Goal: Information Seeking & Learning: Check status

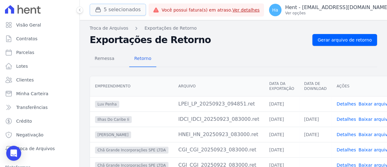
click at [131, 12] on button "5 selecionados" at bounding box center [118, 10] width 56 height 12
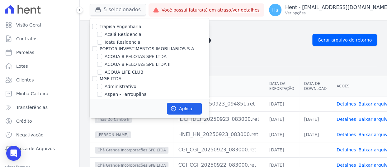
scroll to position [2762, 0]
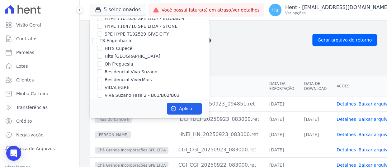
click at [92, 107] on input "CONSTRUTORA FONTANIVE LIMITADA" at bounding box center [94, 109] width 5 height 5
checkbox input "false"
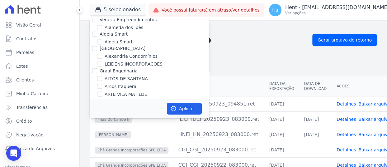
click at [100, 75] on div at bounding box center [99, 78] width 5 height 6
click at [100, 76] on input "ALTOS DE SANTANA" at bounding box center [99, 78] width 5 height 5
checkbox input "true"
click at [182, 110] on button "Aplicar" at bounding box center [184, 108] width 35 height 12
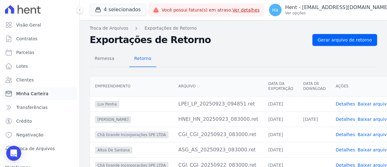
click at [35, 92] on span "Minha Carteira" at bounding box center [32, 93] width 32 height 6
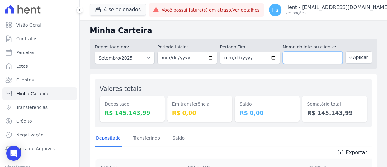
click at [306, 55] on input "text" at bounding box center [313, 57] width 60 height 12
type input "Cleide"
click at [355, 56] on button "Aplicar" at bounding box center [358, 57] width 27 height 12
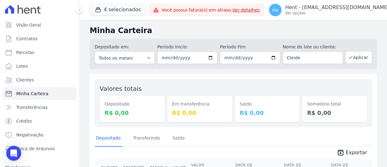
scroll to position [29, 0]
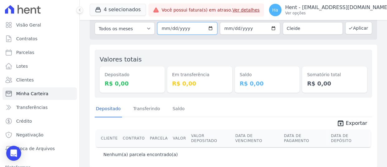
click at [160, 28] on input "[DATE]" at bounding box center [187, 28] width 60 height 12
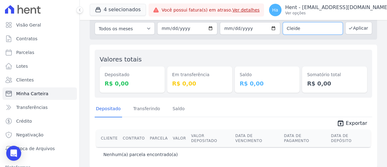
drag, startPoint x: 306, startPoint y: 31, endPoint x: 234, endPoint y: 27, distance: 71.4
click at [234, 27] on div "Depositado em: Todos os meses Outubro/2019 Novembro/2019 Dezembro/2019 Janeiro/…" at bounding box center [233, 24] width 287 height 30
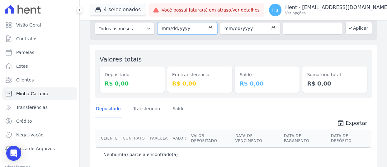
click at [160, 27] on input "2025-09-01" at bounding box center [187, 28] width 60 height 12
type input "2025-09-02"
click at [222, 26] on input "[DATE]" at bounding box center [250, 28] width 60 height 12
type input "2025-09-04"
click at [361, 30] on button "Aplicar" at bounding box center [358, 28] width 27 height 12
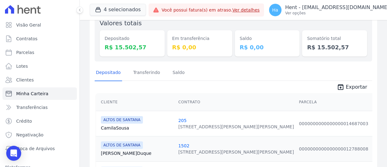
scroll to position [63, 0]
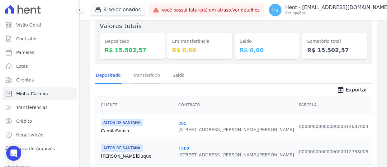
click at [152, 71] on link "Transferindo" at bounding box center [147, 76] width 30 height 16
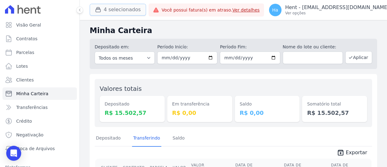
click at [124, 7] on button "4 selecionados" at bounding box center [118, 10] width 56 height 12
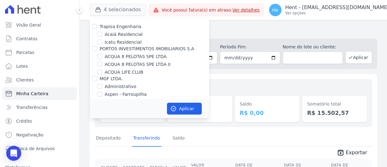
scroll to position [651, 0]
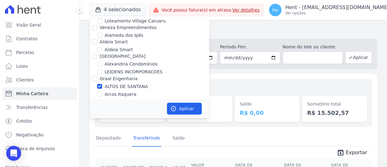
click at [93, 75] on div at bounding box center [94, 78] width 5 height 6
click at [94, 76] on input "Graal Engenharia" at bounding box center [94, 78] width 5 height 5
checkbox input "true"
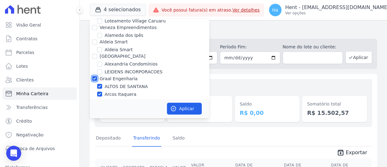
checkbox input "true"
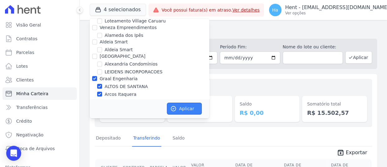
click at [186, 104] on button "Aplicar" at bounding box center [184, 108] width 35 height 12
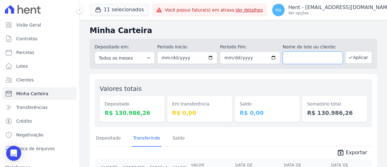
click at [308, 60] on input "text" at bounding box center [313, 57] width 60 height 12
type input "Cleide"
click at [348, 59] on icon "button" at bounding box center [350, 57] width 5 height 5
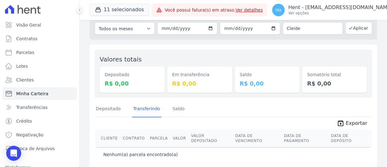
scroll to position [46, 0]
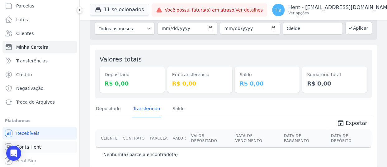
click at [31, 148] on span "Conta Hent" at bounding box center [28, 147] width 25 height 6
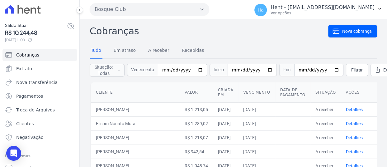
click at [189, 10] on button "Bosque Club" at bounding box center [150, 9] width 120 height 12
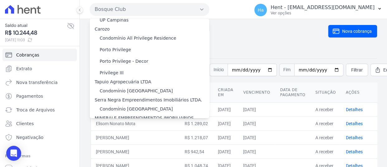
scroll to position [854, 0]
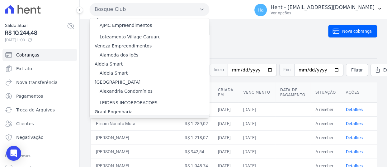
click at [131, 117] on label "ALTOS DE SANTANA" at bounding box center [121, 120] width 43 height 7
click at [0, 0] on input "ALTOS DE SANTANA" at bounding box center [0, 0] width 0 height 0
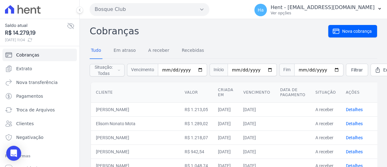
click at [115, 13] on button "Bosque Club" at bounding box center [150, 9] width 120 height 12
click at [181, 12] on button "Bosque Club" at bounding box center [150, 9] width 120 height 12
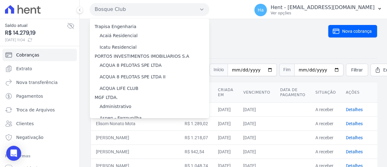
scroll to position [854, 0]
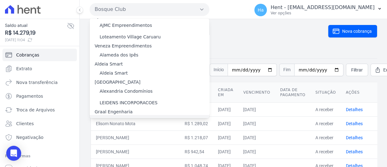
click at [128, 117] on label "ALTOS DE SANTANA" at bounding box center [121, 120] width 43 height 7
click at [0, 0] on input "ALTOS DE SANTANA" at bounding box center [0, 0] width 0 height 0
click at [128, 117] on label "ALTOS DE SANTANA" at bounding box center [121, 120] width 43 height 7
click at [0, 0] on input "ALTOS DE SANTANA" at bounding box center [0, 0] width 0 height 0
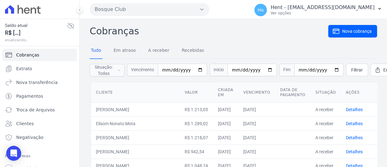
click at [128, 68] on span "Vencimento" at bounding box center [142, 70] width 31 height 12
click at [166, 7] on button "Bosque Club" at bounding box center [150, 9] width 120 height 12
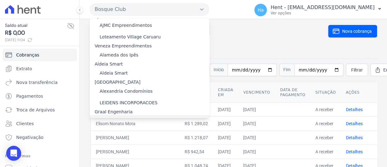
click at [104, 117] on label "ALTOS DE SANTANA" at bounding box center [121, 120] width 43 height 7
click at [0, 0] on input "ALTOS DE SANTANA" at bounding box center [0, 0] width 0 height 0
click at [104, 117] on label "ALTOS DE SANTANA" at bounding box center [121, 120] width 43 height 7
click at [0, 0] on input "ALTOS DE SANTANA" at bounding box center [0, 0] width 0 height 0
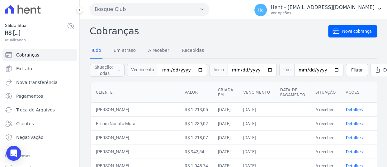
click at [153, 11] on button "Bosque Club" at bounding box center [150, 9] width 120 height 12
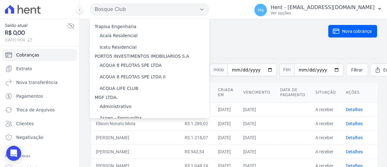
scroll to position [854, 0]
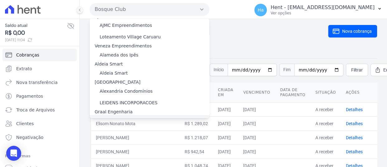
click at [106, 117] on label "ALTOS DE SANTANA" at bounding box center [121, 120] width 43 height 7
click at [0, 0] on input "ALTOS DE SANTANA" at bounding box center [0, 0] width 0 height 0
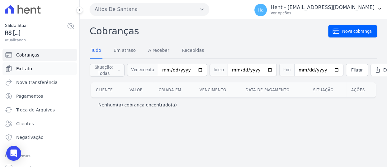
click at [31, 72] on link "Extrato" at bounding box center [39, 68] width 74 height 12
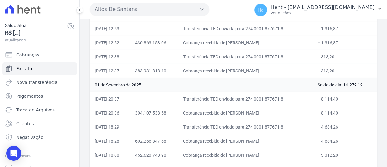
scroll to position [1296, 0]
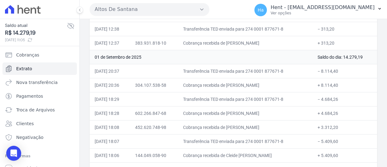
click at [370, 148] on td "+ 5.409,60" at bounding box center [345, 155] width 64 height 14
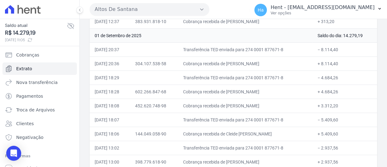
scroll to position [1349, 0]
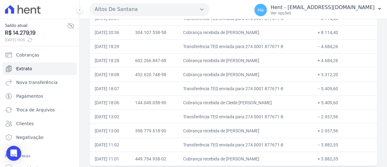
drag, startPoint x: 340, startPoint y: 86, endPoint x: 323, endPoint y: 85, distance: 16.5
click at [323, 85] on td "− 5.409,60" at bounding box center [345, 88] width 64 height 14
click at [305, 81] on td "Transferência TED enviada para 274 0001 877671-8" at bounding box center [245, 88] width 135 height 14
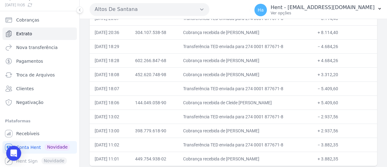
drag, startPoint x: 233, startPoint y: 97, endPoint x: 277, endPoint y: 97, distance: 43.6
click at [277, 97] on td "Cobrança recebida de Cleide Spadaccini da Silva" at bounding box center [245, 102] width 135 height 14
drag, startPoint x: 231, startPoint y: 98, endPoint x: 281, endPoint y: 96, distance: 49.3
click at [281, 96] on td "Cobrança recebida de Cleide Spadaccini da Silva" at bounding box center [245, 102] width 135 height 14
copy td "Cleide Spadaccini da Silva"
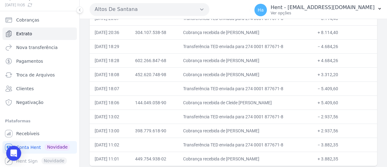
drag, startPoint x: 231, startPoint y: 128, endPoint x: 287, endPoint y: 130, distance: 56.1
click at [287, 130] on td "Cobrança recebida de Bryan Malacco Lopes" at bounding box center [245, 130] width 135 height 14
copy td "Bryan Malacco Lopes"
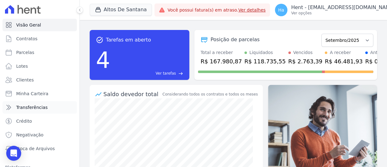
click at [29, 104] on span "Transferências" at bounding box center [31, 107] width 31 height 6
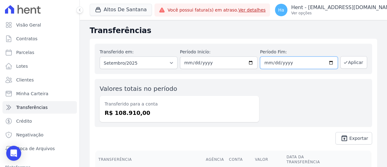
click at [264, 62] on input "[DATE]" at bounding box center [299, 62] width 78 height 12
type input "[DATE]"
click at [348, 64] on button "Aplicar" at bounding box center [353, 62] width 27 height 12
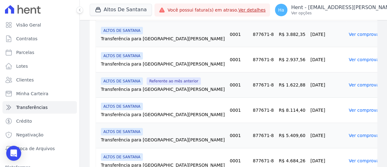
scroll to position [193, 0]
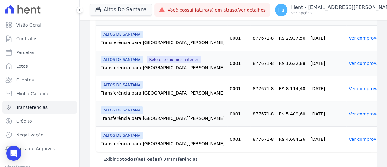
click at [349, 111] on link "Ver comprovante" at bounding box center [367, 113] width 37 height 5
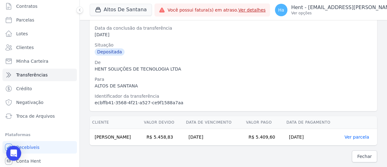
scroll to position [34, 0]
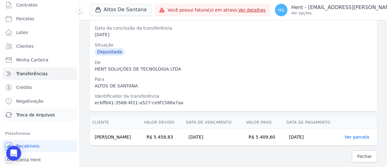
click at [50, 114] on span "Troca de Arquivos" at bounding box center [35, 114] width 39 height 6
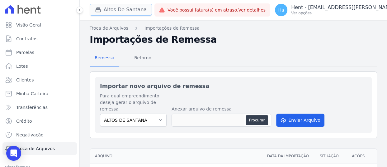
click at [120, 15] on button "Altos De Santana" at bounding box center [121, 10] width 62 height 12
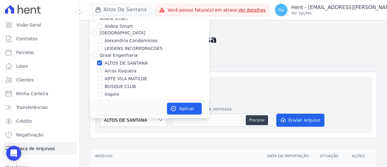
scroll to position [2762, 0]
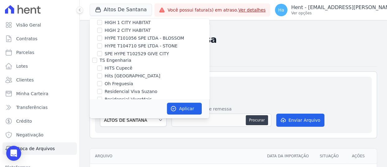
click at [96, 126] on input "CONSTRUTORA FONTANIVE LIMITADA" at bounding box center [94, 128] width 5 height 5
checkbox input "true"
click at [186, 105] on button "Aplicar" at bounding box center [184, 108] width 35 height 12
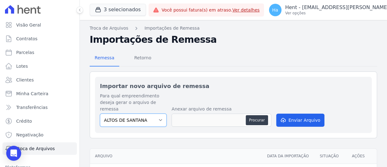
click at [160, 117] on select "ALTOS DE SANTANA ILHAS DO CARIBE II TAJAHY RESIDENCE" at bounding box center [133, 119] width 67 height 13
click at [147, 60] on span "Retorno" at bounding box center [142, 57] width 25 height 12
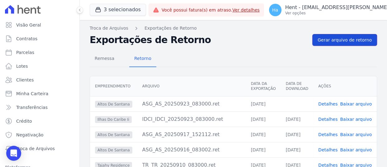
click at [340, 44] on link "Gerar arquivo de retorno" at bounding box center [344, 40] width 65 height 12
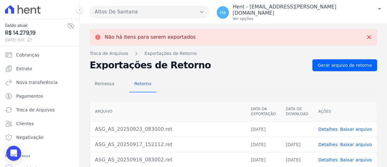
click at [201, 11] on icon "button" at bounding box center [201, 11] width 5 height 5
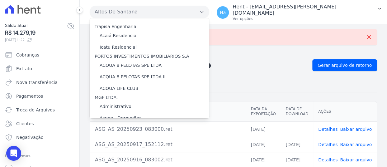
scroll to position [3727, 0]
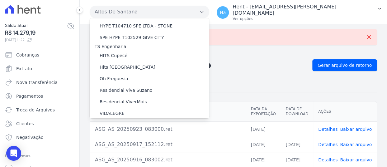
click at [121, 163] on label "TAJAHY RESIDENCE" at bounding box center [121, 166] width 42 height 7
click at [0, 0] on input "TAJAHY RESIDENCE" at bounding box center [0, 0] width 0 height 0
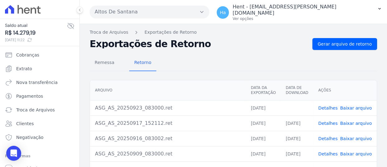
click at [183, 12] on button "Altos De Santana" at bounding box center [150, 12] width 120 height 12
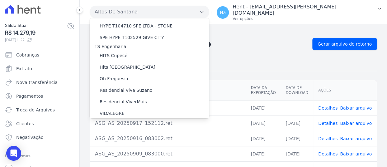
click at [115, 163] on label "TAJAHY RESIDENCE" at bounding box center [121, 166] width 42 height 7
click at [0, 0] on input "TAJAHY RESIDENCE" at bounding box center [0, 0] width 0 height 0
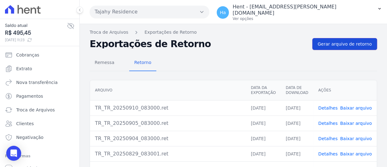
click at [332, 41] on span "Gerar arquivo de retorno" at bounding box center [345, 44] width 54 height 6
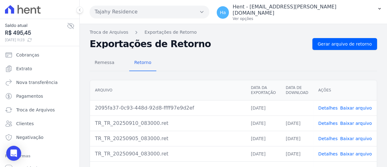
click at [328, 105] on link "Detalhes" at bounding box center [327, 107] width 19 height 5
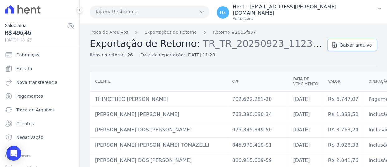
click at [350, 42] on span "Baixar arquivo" at bounding box center [356, 45] width 32 height 6
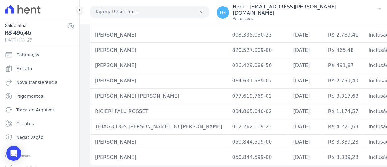
scroll to position [325, 0]
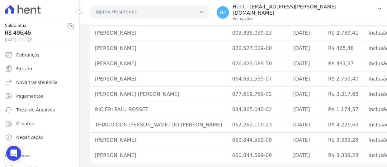
drag, startPoint x: 147, startPoint y: 104, endPoint x: 89, endPoint y: 102, distance: 57.9
click at [134, 103] on td "RICIERI PALU ROSSET" at bounding box center [158, 109] width 137 height 15
drag, startPoint x: 143, startPoint y: 104, endPoint x: 92, endPoint y: 108, distance: 51.3
click at [92, 108] on td "RICIERI PALU ROSSET" at bounding box center [158, 109] width 137 height 15
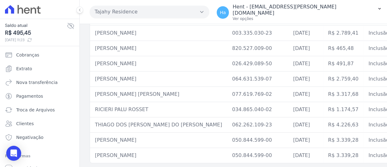
copy td "RICIERI PALU ROSSET"
click at [33, 122] on link "Clientes" at bounding box center [39, 123] width 74 height 12
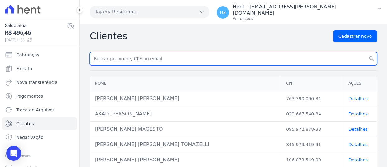
click at [149, 52] on input "text" at bounding box center [233, 58] width 287 height 13
paste input "RICIERI PALU ROSSET"
type input "RICIERI PALU ROSSET"
click at [366, 52] on button "search" at bounding box center [371, 58] width 11 height 13
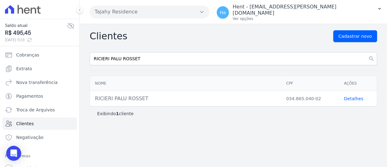
scroll to position [35, 0]
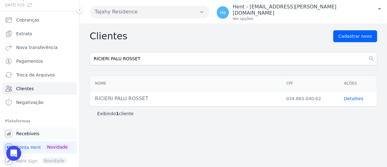
click at [34, 135] on span "Recebíveis" at bounding box center [27, 133] width 23 height 6
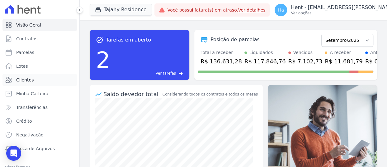
click at [26, 81] on span "Clientes" at bounding box center [24, 80] width 17 height 6
click at [21, 74] on link "Clientes" at bounding box center [39, 79] width 74 height 12
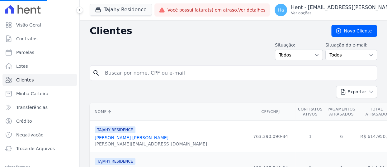
click at [115, 72] on input "search" at bounding box center [237, 73] width 273 height 12
paste input "RICIERI PALU ROSSET"
type input "RICIERI PALU ROSSET"
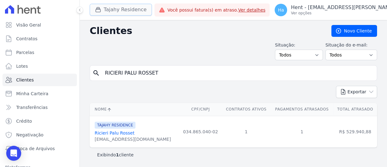
click at [135, 10] on button "Tajahy Residence" at bounding box center [121, 10] width 62 height 12
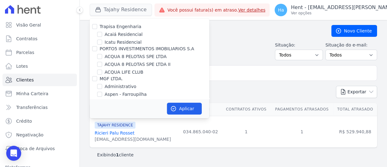
scroll to position [658, 0]
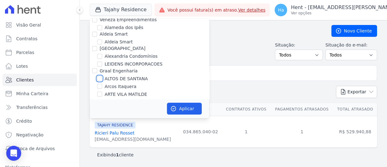
click at [99, 76] on input "ALTOS DE SANTANA" at bounding box center [99, 78] width 5 height 5
checkbox input "true"
click at [185, 107] on button "Aplicar" at bounding box center [184, 108] width 35 height 12
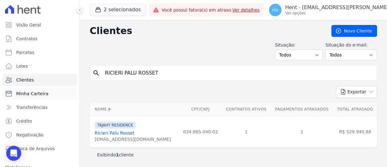
click at [45, 92] on span "Minha Carteira" at bounding box center [32, 93] width 32 height 6
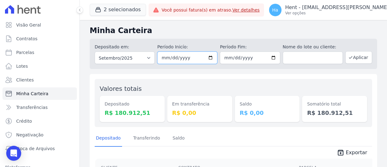
click at [165, 59] on input "2025-09-01" at bounding box center [187, 57] width 60 height 12
click at [171, 59] on input "2025-09-01" at bounding box center [187, 57] width 60 height 12
type input "[DATE]"
click at [350, 61] on button "Aplicar" at bounding box center [358, 57] width 27 height 12
click at [301, 56] on input "text" at bounding box center [313, 57] width 60 height 12
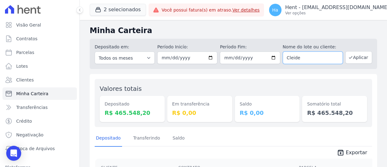
type input "Cleide"
click at [359, 58] on button "Aplicar" at bounding box center [358, 57] width 27 height 12
drag, startPoint x: 309, startPoint y: 59, endPoint x: 144, endPoint y: 25, distance: 167.9
click at [165, 32] on div "Minha Carteira Depositado em: Todos os meses Março/2022 Abril/2022 Maio/2022 Ju…" at bounding box center [233, 123] width 307 height 207
type input "408"
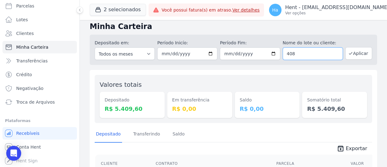
scroll to position [2, 0]
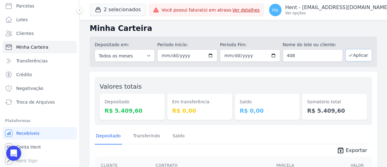
click at [363, 52] on button "Aplicar" at bounding box center [358, 55] width 27 height 12
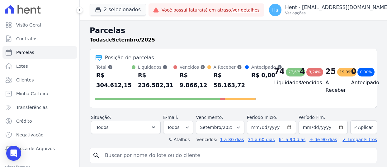
select select
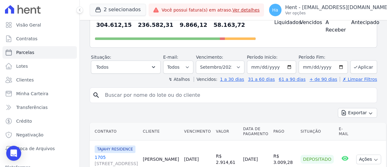
scroll to position [62, 0]
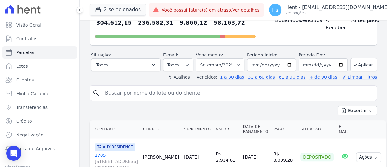
click at [118, 99] on input "search" at bounding box center [237, 93] width 273 height 12
paste input "5.409,60"
type input "5.409,60"
select select
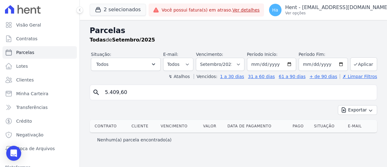
click at [110, 93] on input "5.409,60" at bounding box center [237, 92] width 273 height 12
click at [109, 93] on input "5.409,60" at bounding box center [237, 92] width 273 height 12
drag, startPoint x: 140, startPoint y: 89, endPoint x: 23, endPoint y: 84, distance: 117.8
click at [34, 88] on div "Visão Geral Contratos [GEOGRAPHIC_DATA] Lotes Clientes Minha Carteira Transferê…" at bounding box center [193, 83] width 387 height 167
type input "Cleide"
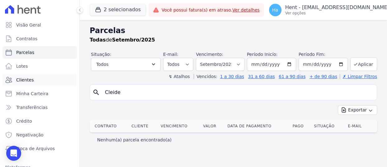
select select
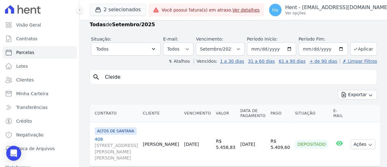
scroll to position [27, 0]
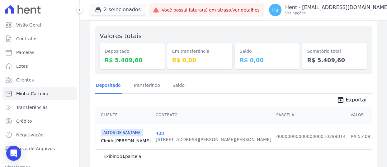
scroll to position [64, 0]
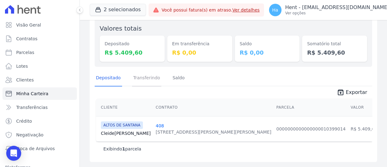
click at [137, 79] on link "Transferindo" at bounding box center [147, 78] width 30 height 16
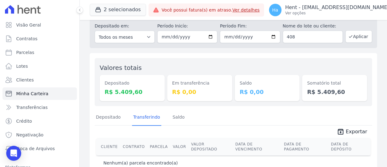
scroll to position [29, 0]
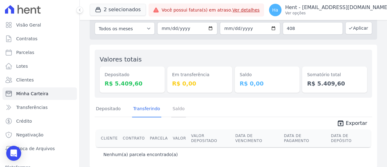
click at [174, 111] on link "Saldo" at bounding box center [178, 109] width 15 height 16
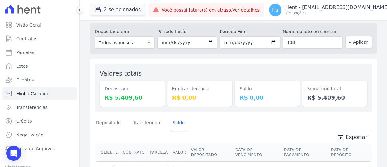
scroll to position [29, 0]
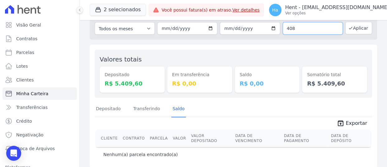
drag, startPoint x: 308, startPoint y: 29, endPoint x: 243, endPoint y: 21, distance: 65.6
click at [244, 21] on div "Depositado em: Todos os meses Março/2022 Abril/2022 Maio/2022 Junho/2022 Julho/…" at bounding box center [233, 23] width 287 height 33
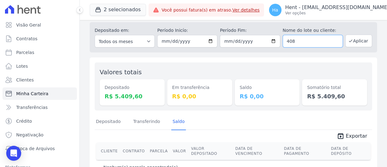
paste input "[PERSON_NAME]"
type input "[PERSON_NAME]"
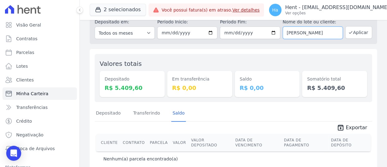
scroll to position [29, 0]
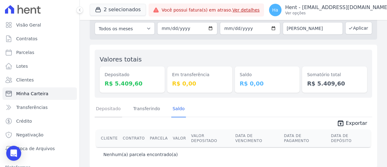
click at [112, 111] on link "Depositado" at bounding box center [108, 109] width 27 height 16
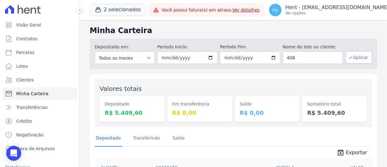
click at [356, 53] on button "Aplicar" at bounding box center [358, 57] width 27 height 12
drag, startPoint x: 307, startPoint y: 60, endPoint x: 155, endPoint y: 31, distance: 154.8
click at [156, 31] on div "Minha Carteira Depositado em: Todos os meses Março/2022 Abril/2022 Maio/2022 Ju…" at bounding box center [233, 123] width 307 height 207
paste input "[PERSON_NAME]"
type input "[PERSON_NAME]"
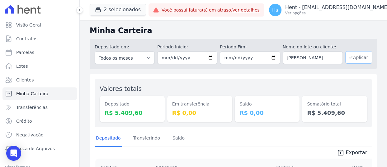
click at [345, 59] on button "Aplicar" at bounding box center [358, 57] width 27 height 12
